Goal: Task Accomplishment & Management: Manage account settings

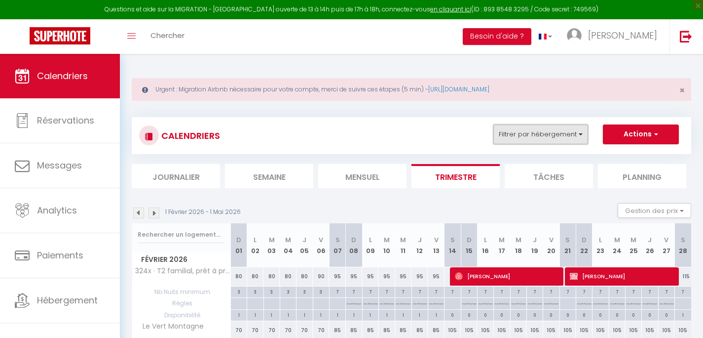
click at [537, 133] on button "Filtrer par hébergement" at bounding box center [541, 134] width 95 height 20
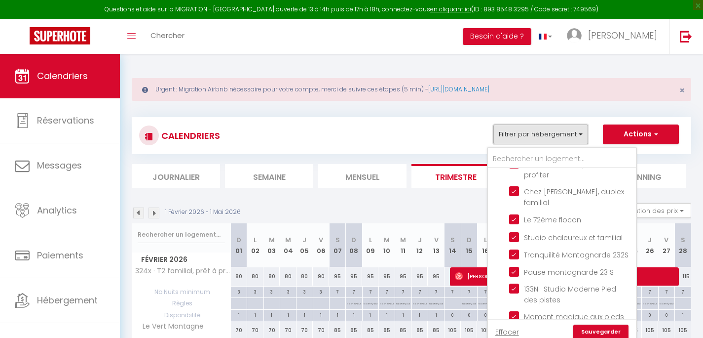
scroll to position [45, 0]
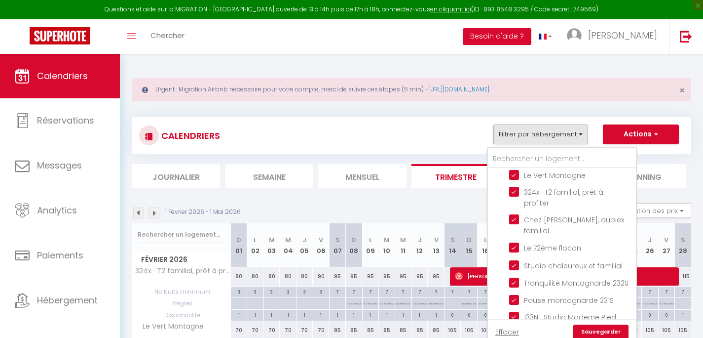
click at [636, 99] on div "Urgent : Migration Airbnb nécessaire pour votre compte, merci de suivre ces éta…" at bounding box center [412, 89] width 560 height 23
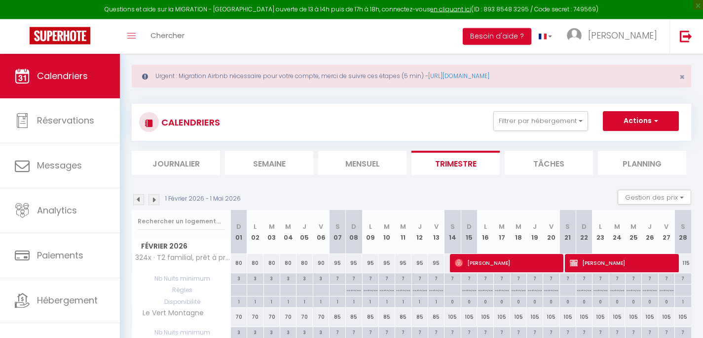
scroll to position [16, 0]
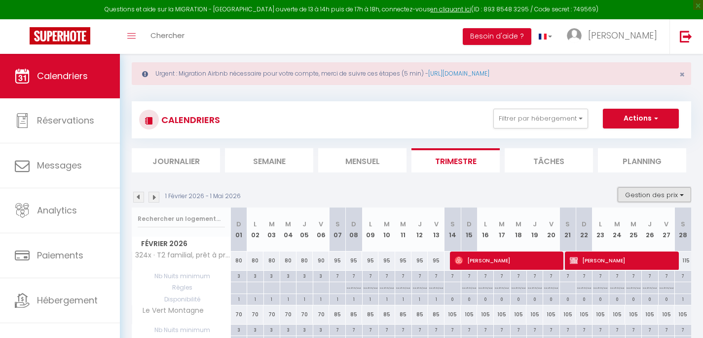
click at [648, 192] on button "Gestion des prix" at bounding box center [655, 194] width 74 height 15
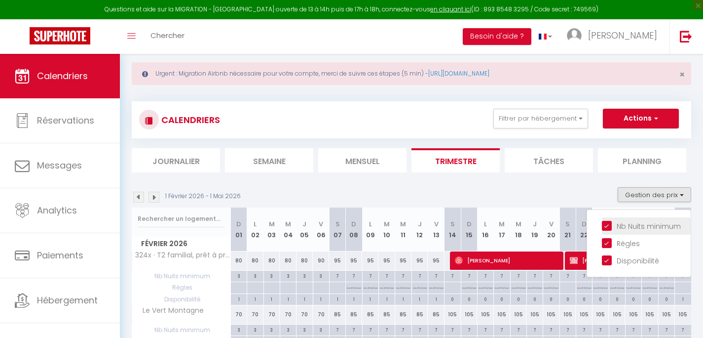
click at [626, 222] on input "Nb Nuits minimum" at bounding box center [646, 225] width 89 height 10
checkbox input "false"
click at [612, 246] on input "Règles" at bounding box center [646, 242] width 89 height 10
checkbox input "false"
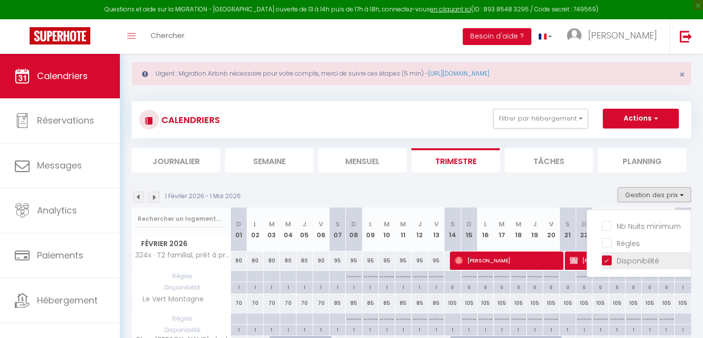
click at [606, 260] on input "Disponibilité" at bounding box center [646, 260] width 89 height 10
checkbox input "false"
click at [606, 242] on input "Règles" at bounding box center [646, 242] width 89 height 10
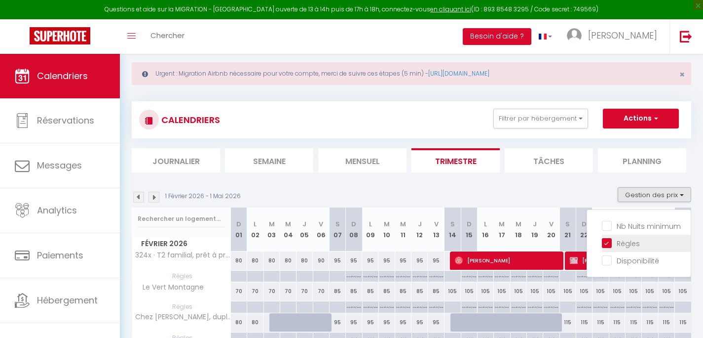
click at [609, 238] on input "Règles" at bounding box center [646, 242] width 89 height 10
checkbox input "false"
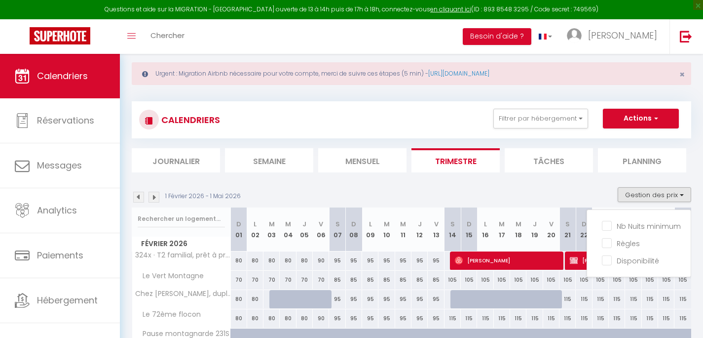
click at [577, 193] on div "1 Février 2026 - 1 Mai 2026 Gestion des prix Nb Nuits minimum Règles Disponibil…" at bounding box center [412, 197] width 560 height 20
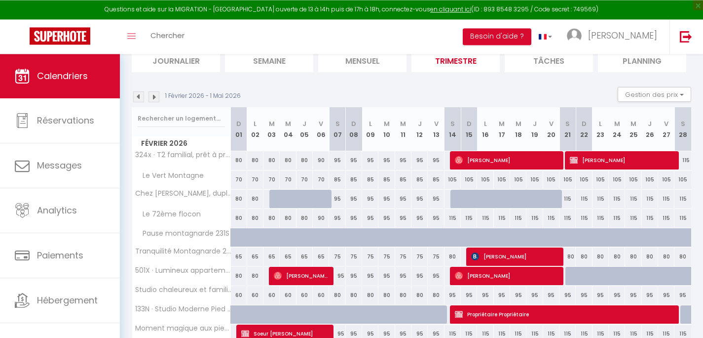
scroll to position [118, 0]
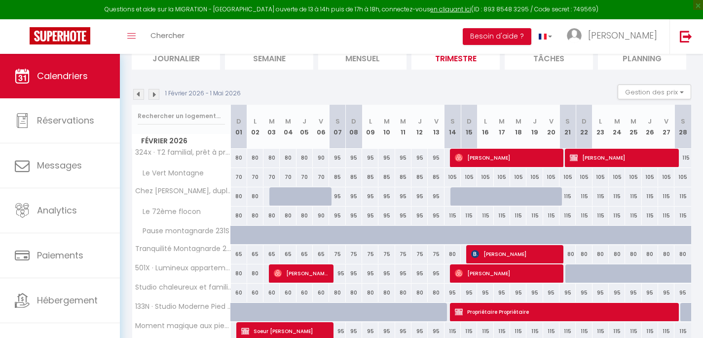
click at [138, 93] on img at bounding box center [138, 94] width 11 height 11
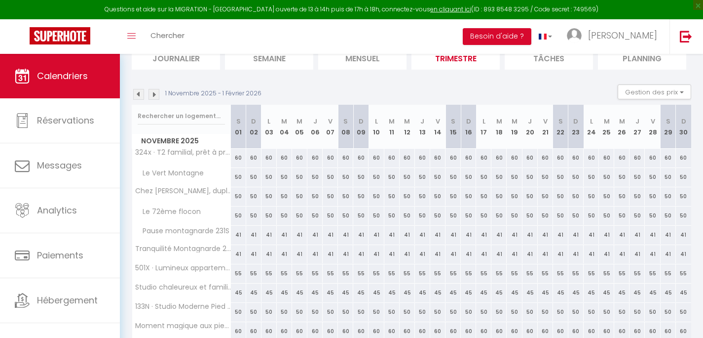
scroll to position [54, 0]
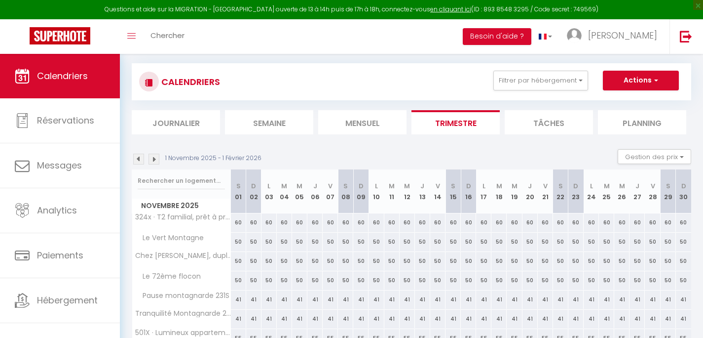
click at [139, 160] on img at bounding box center [138, 159] width 11 height 11
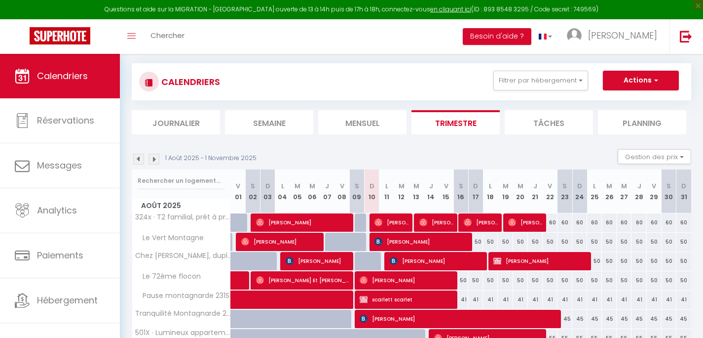
click at [367, 125] on li "Mensuel" at bounding box center [362, 122] width 88 height 24
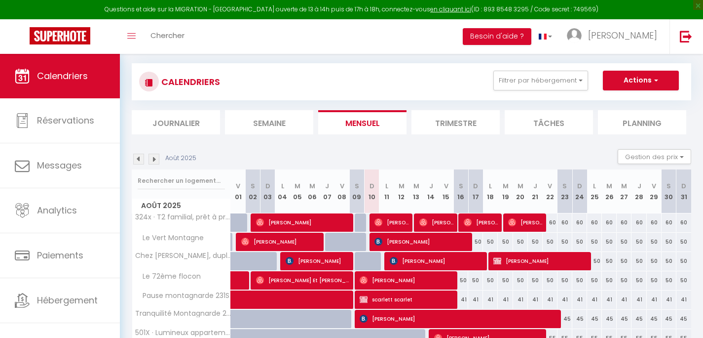
click at [157, 163] on img at bounding box center [154, 159] width 11 height 11
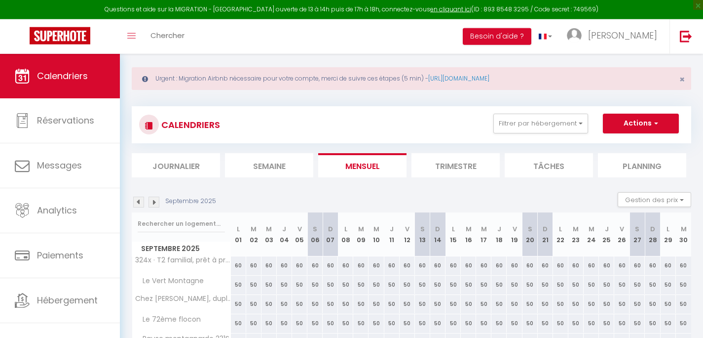
scroll to position [4, 0]
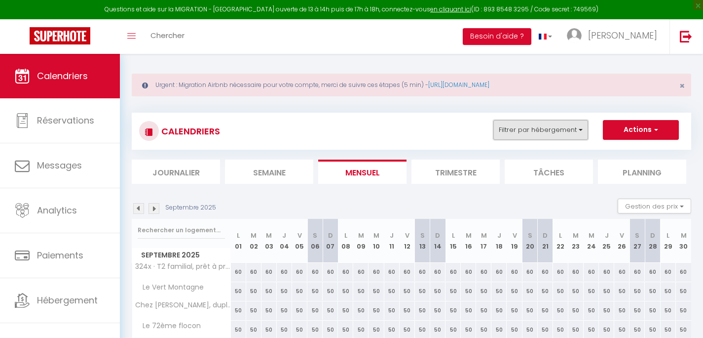
click at [505, 131] on button "Filtrer par hébergement" at bounding box center [541, 130] width 95 height 20
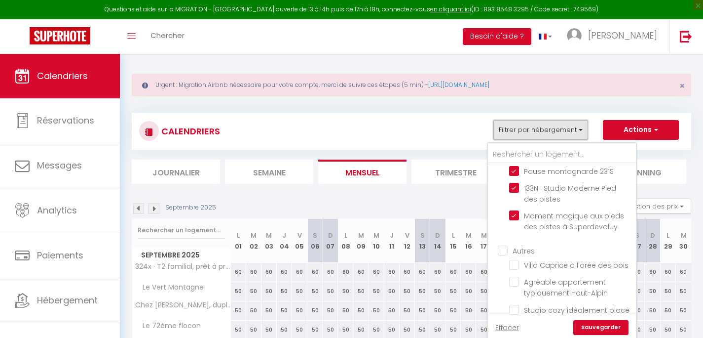
scroll to position [184, 0]
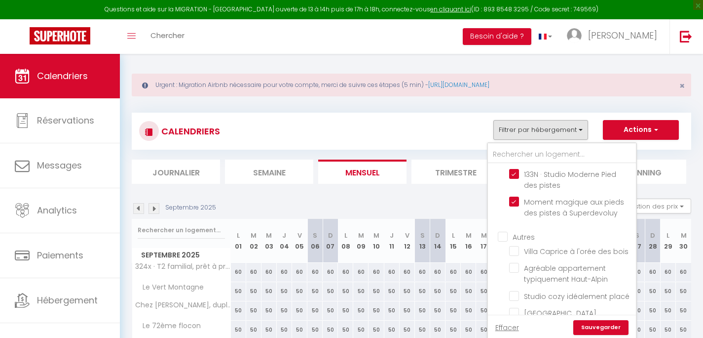
click at [519, 236] on input "Autres" at bounding box center [572, 236] width 148 height 10
checkbox input "true"
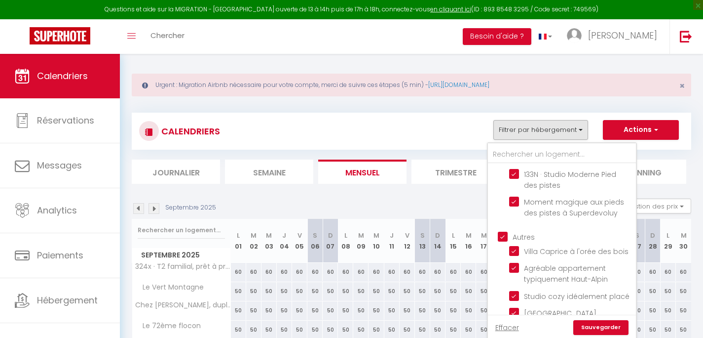
checkbox input "true"
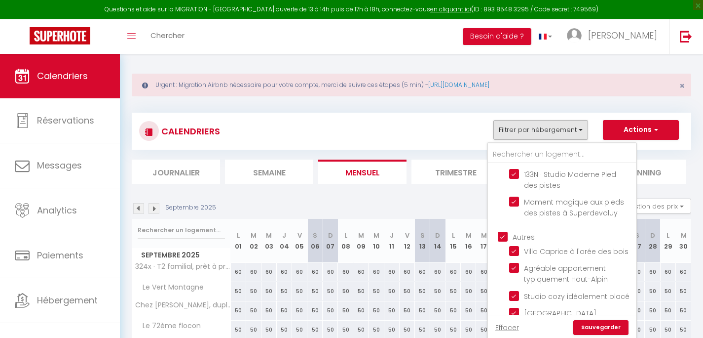
checkbox input "true"
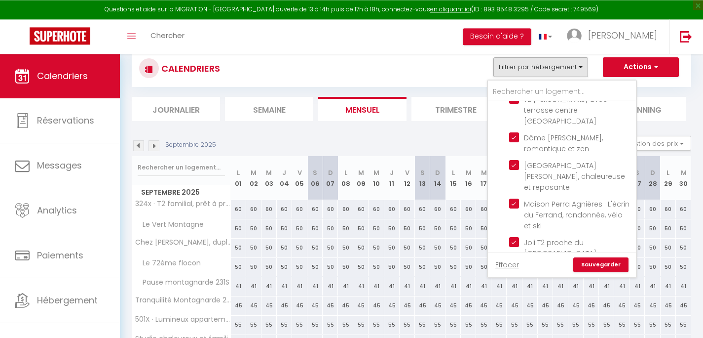
scroll to position [68, 0]
click at [618, 265] on link "Sauvegarder" at bounding box center [601, 264] width 55 height 15
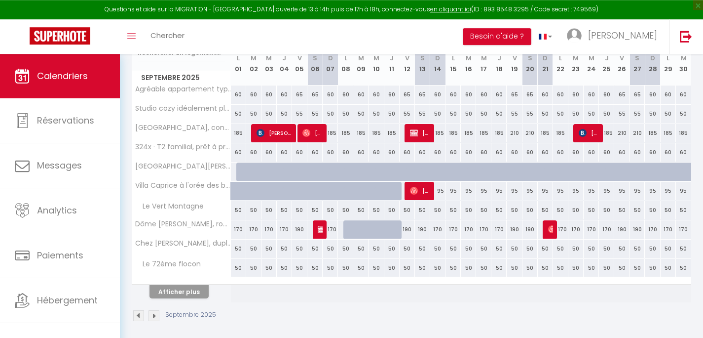
scroll to position [187, 0]
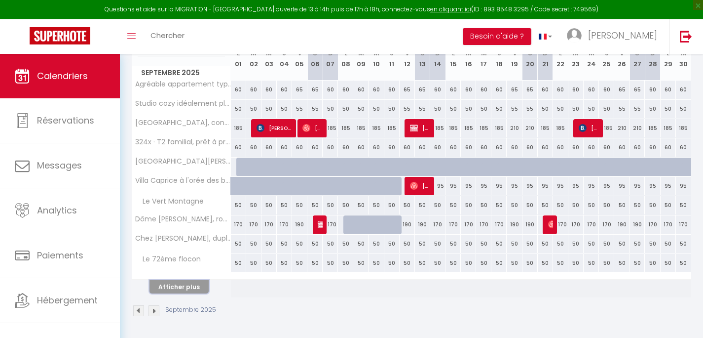
click at [182, 290] on button "Afficher plus" at bounding box center [179, 286] width 59 height 13
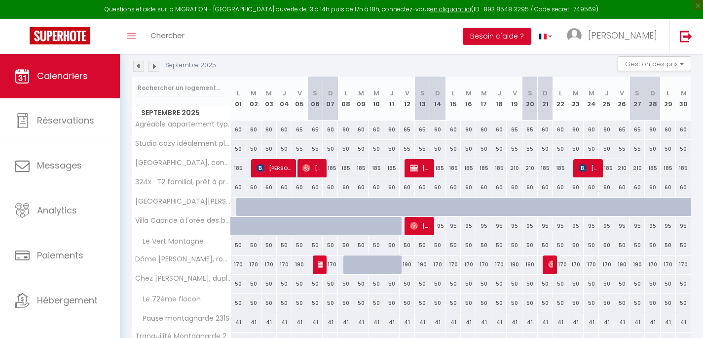
scroll to position [118, 0]
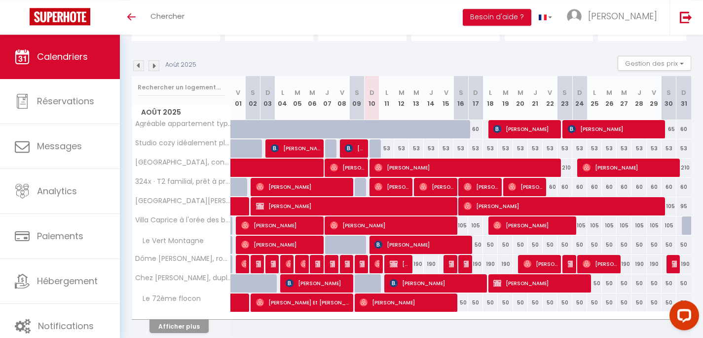
scroll to position [95, 0]
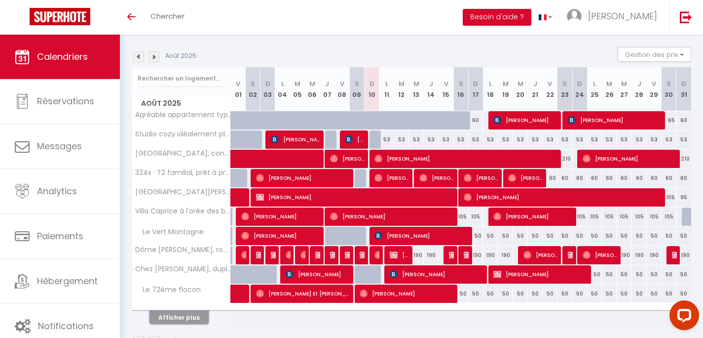
click at [188, 313] on button "Afficher plus" at bounding box center [179, 317] width 59 height 13
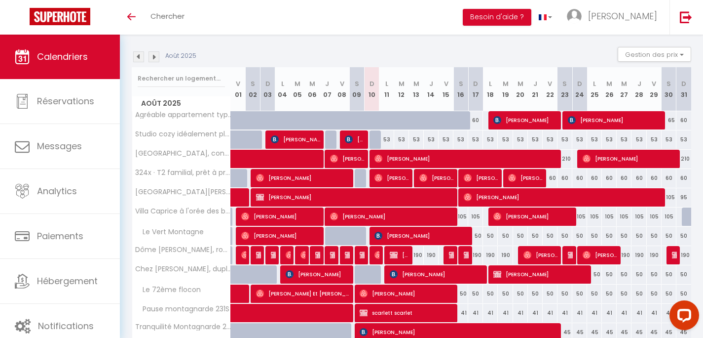
click at [188, 316] on th "Pause montagnarde 231S" at bounding box center [181, 313] width 99 height 19
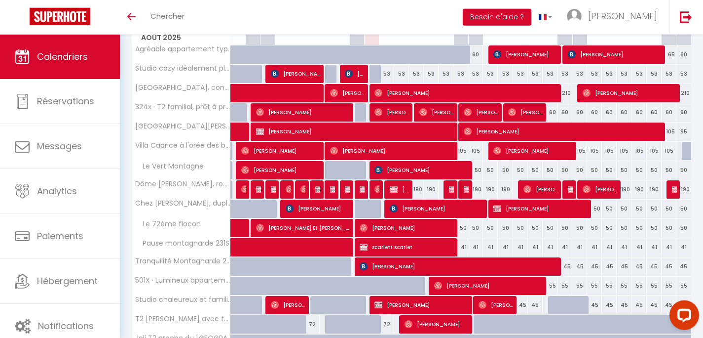
scroll to position [159, 0]
